Goal: Information Seeking & Learning: Learn about a topic

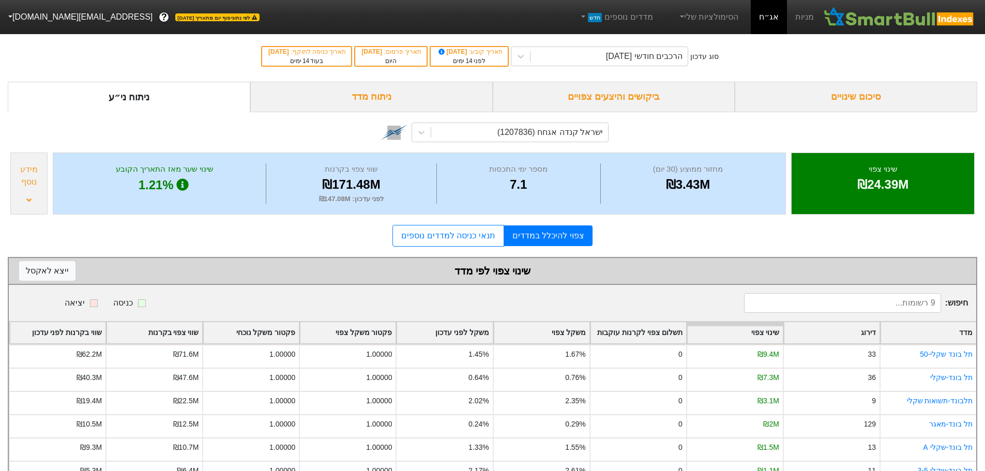
click at [652, 94] on div "ביקושים והיצעים צפויים" at bounding box center [614, 97] width 242 height 31
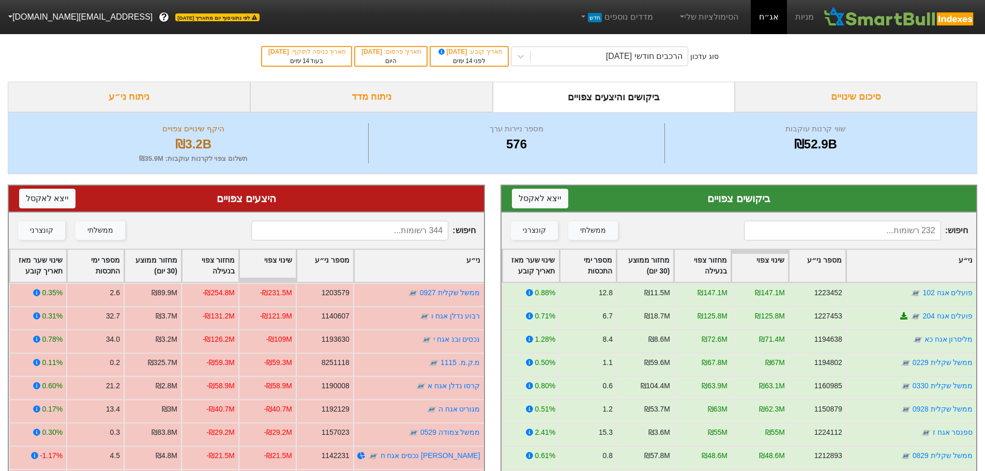
click at [803, 223] on input at bounding box center [842, 231] width 197 height 20
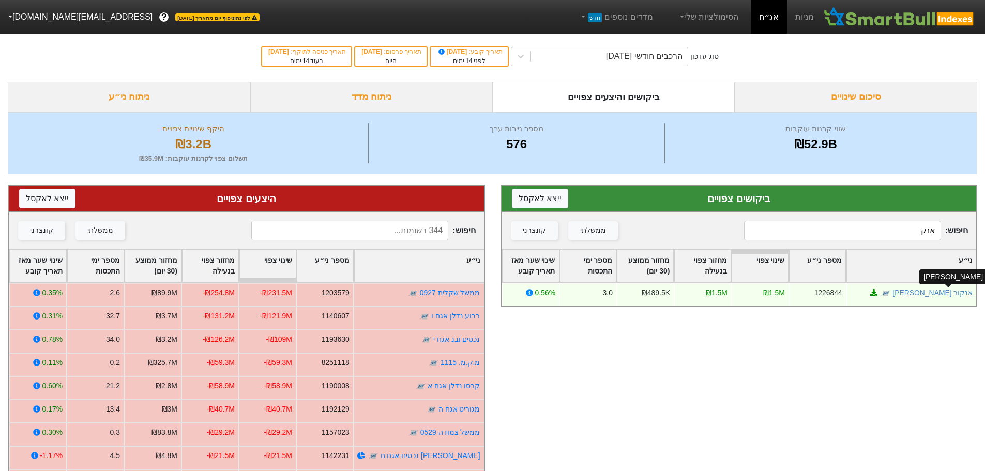
type input "אנק"
click at [949, 295] on link "אנקור [PERSON_NAME]" at bounding box center [932, 293] width 80 height 8
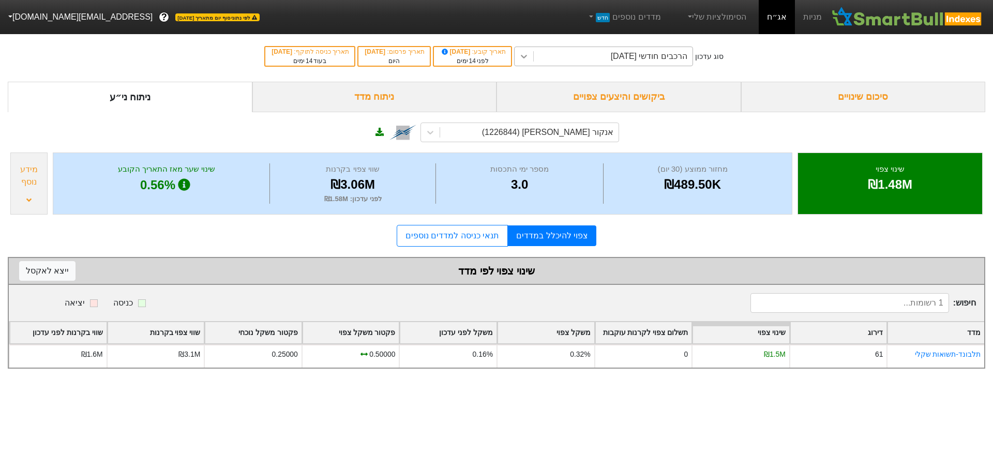
click at [529, 58] on icon at bounding box center [524, 56] width 10 height 10
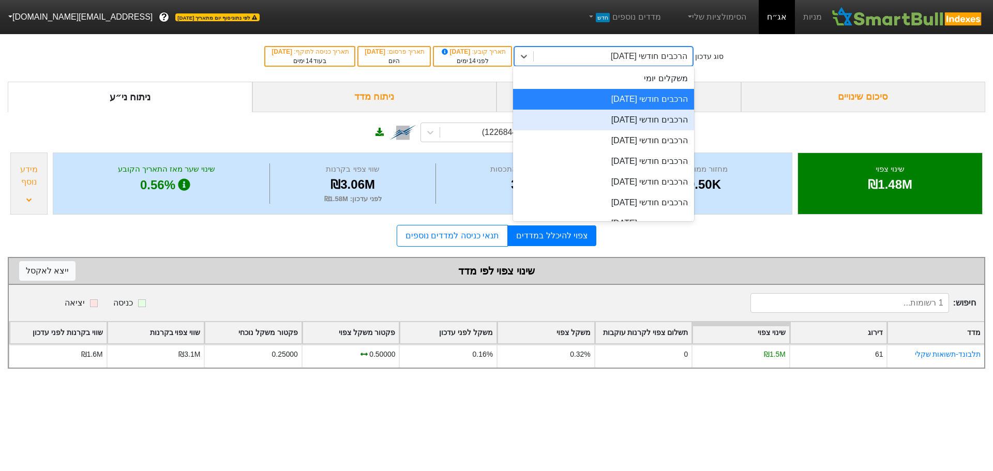
click at [615, 120] on div "הרכבים חודשי [DATE]" at bounding box center [603, 120] width 181 height 21
